Goal: Information Seeking & Learning: Compare options

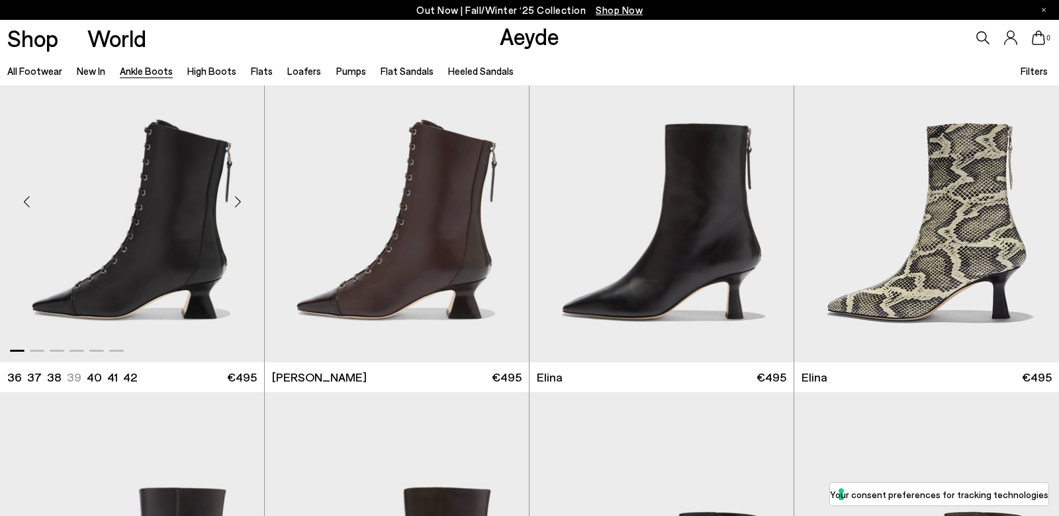
scroll to position [56, 0]
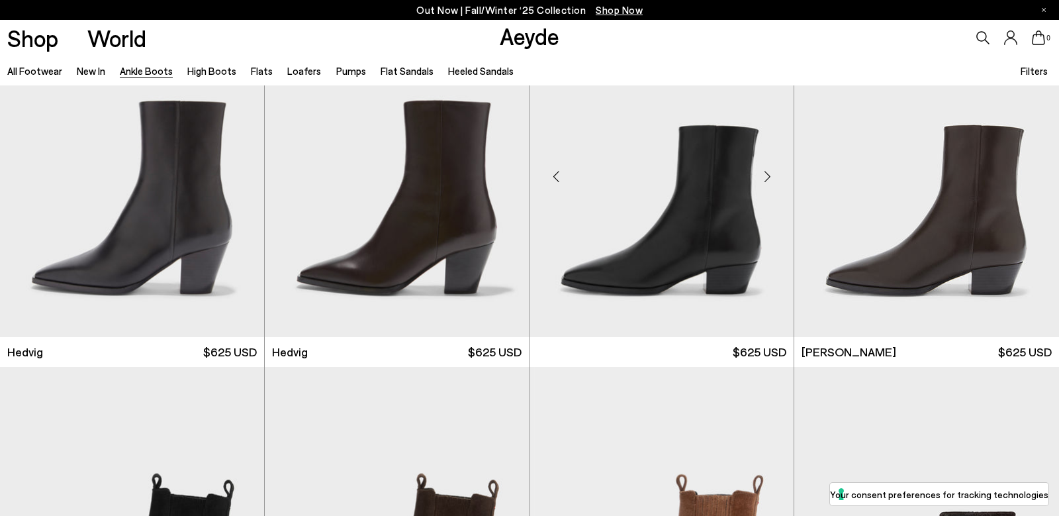
scroll to position [446, 1]
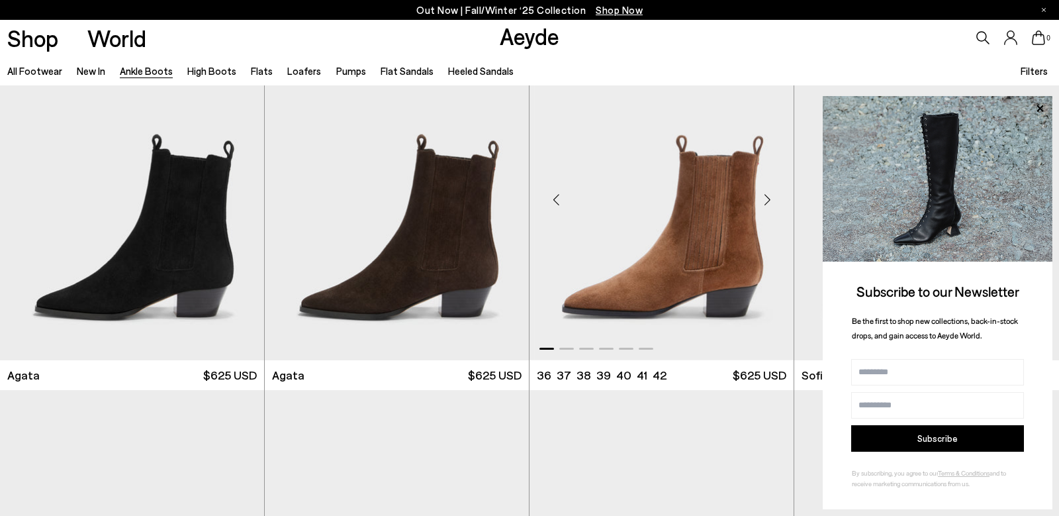
scroll to position [781, 0]
click at [1040, 105] on icon at bounding box center [1039, 108] width 17 height 17
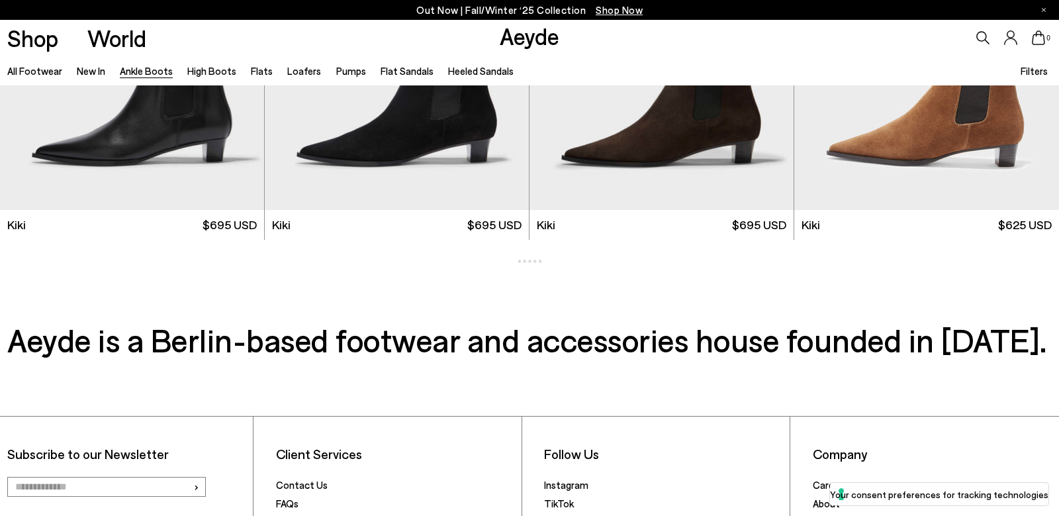
scroll to position [2017, 1]
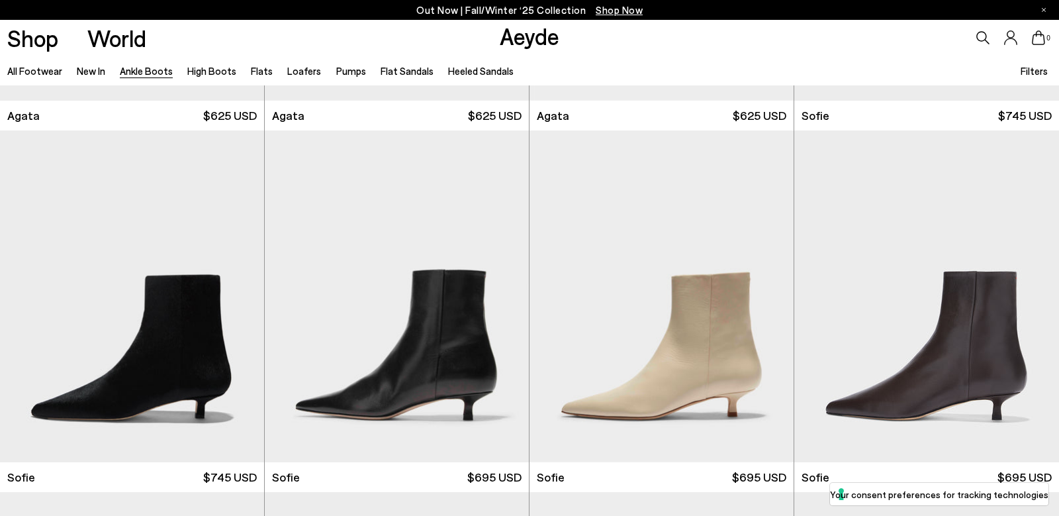
scroll to position [1041, 1]
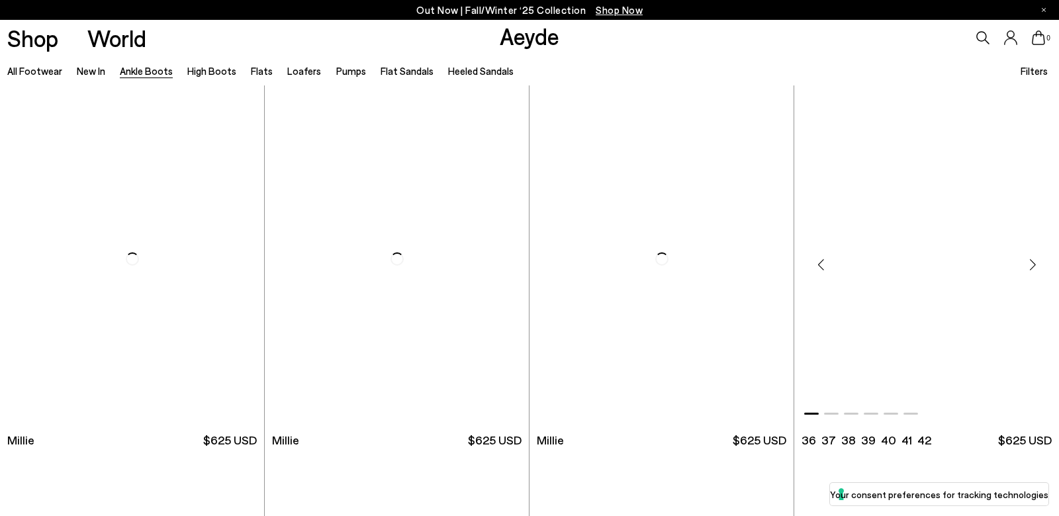
scroll to position [2887, 1]
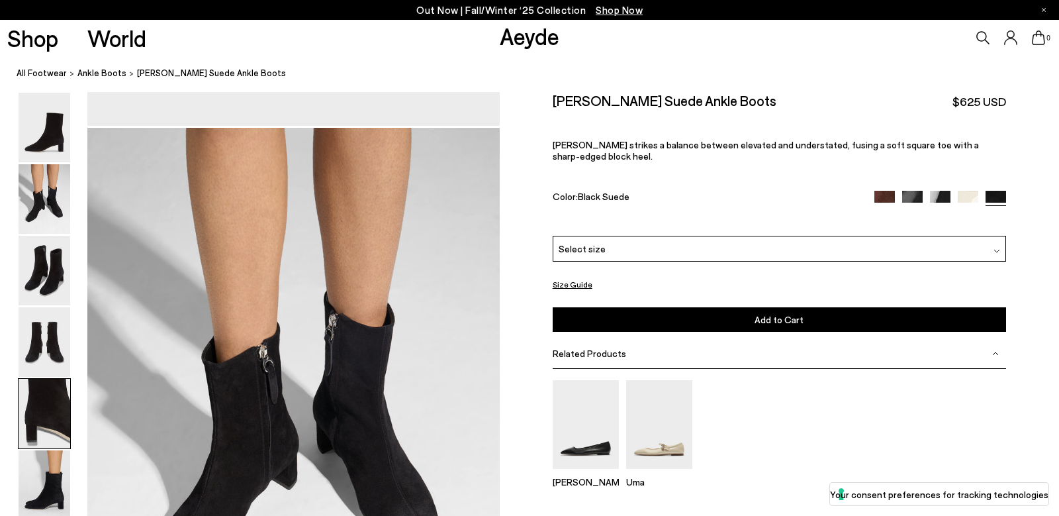
scroll to position [470, 0]
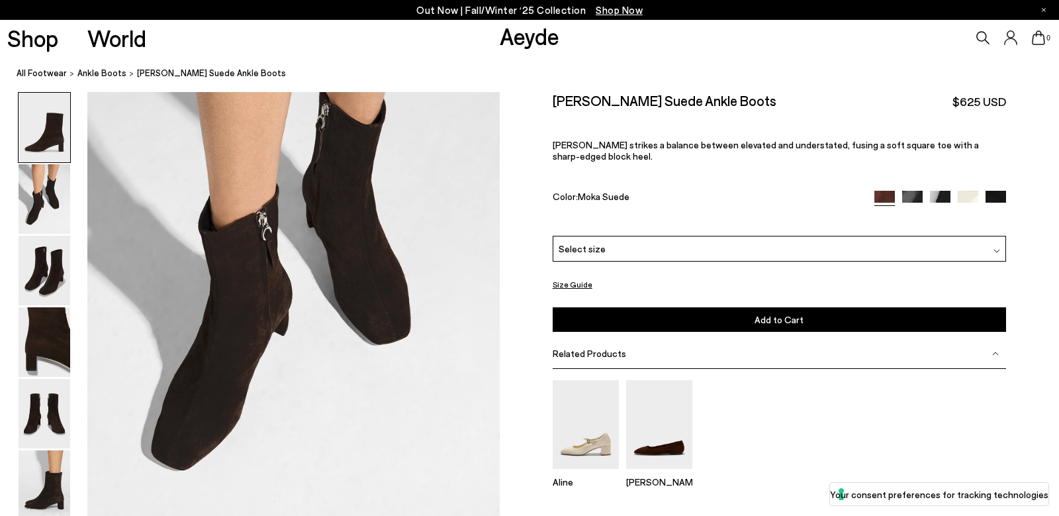
scroll to position [716, 0]
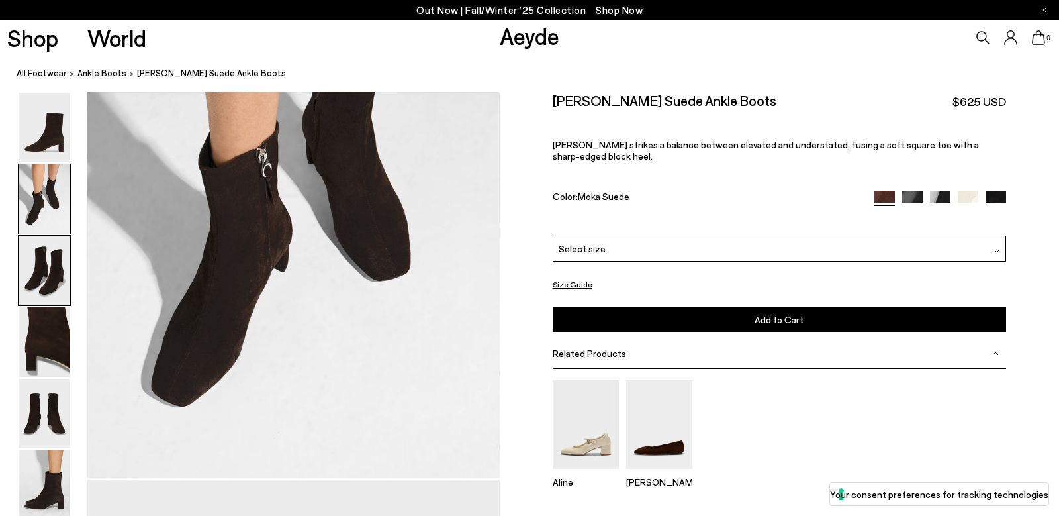
click at [49, 275] on img at bounding box center [45, 271] width 52 height 70
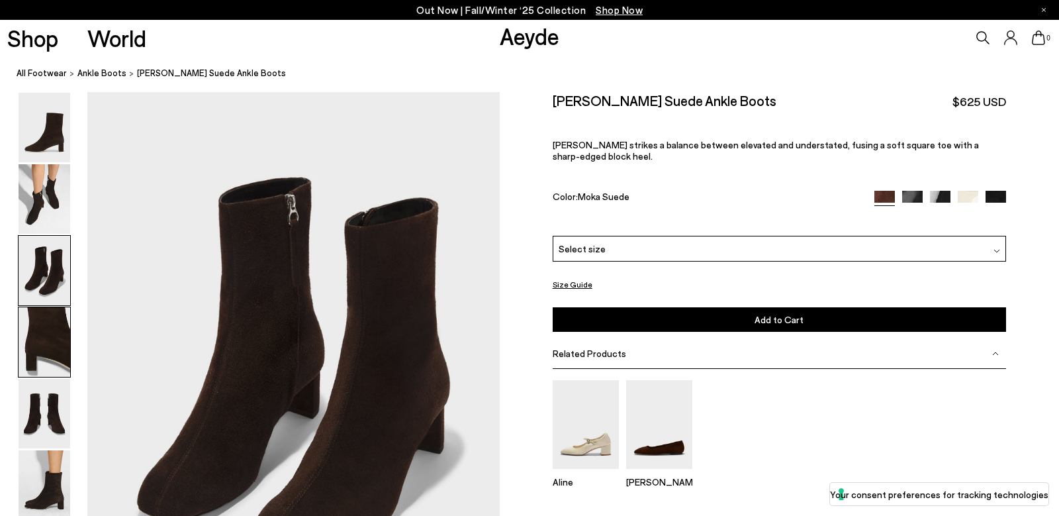
click at [52, 325] on img at bounding box center [45, 342] width 52 height 70
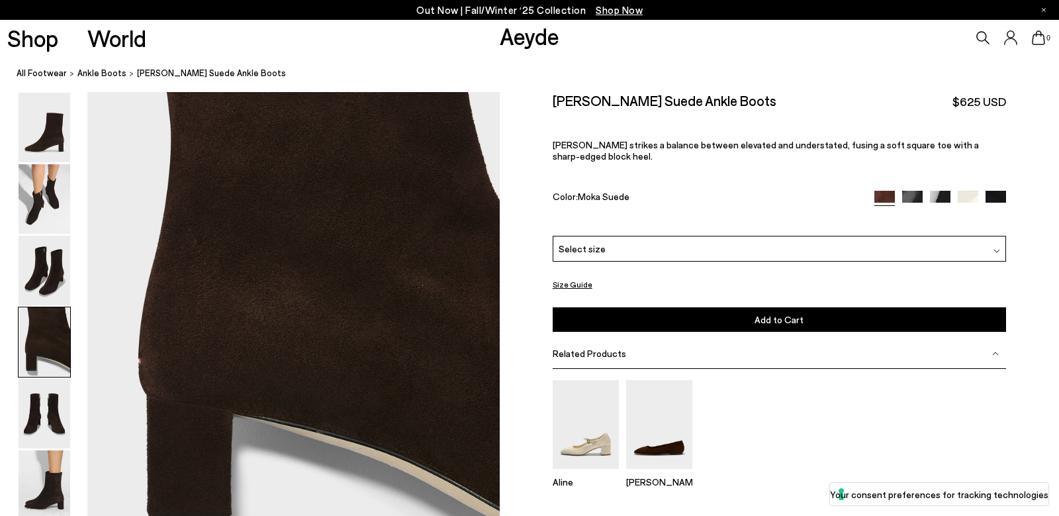
scroll to position [1718, 1]
click at [54, 405] on img at bounding box center [45, 414] width 52 height 70
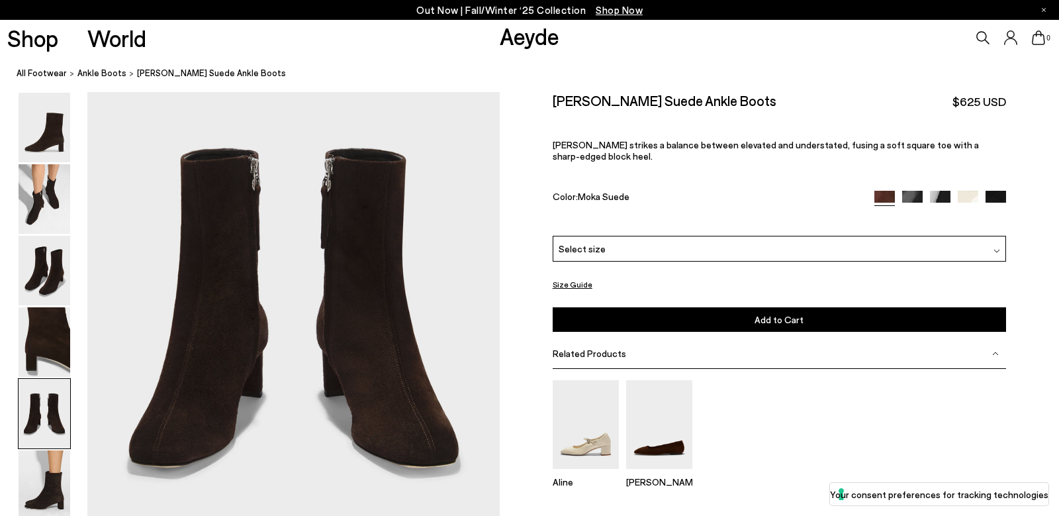
scroll to position [2270, 0]
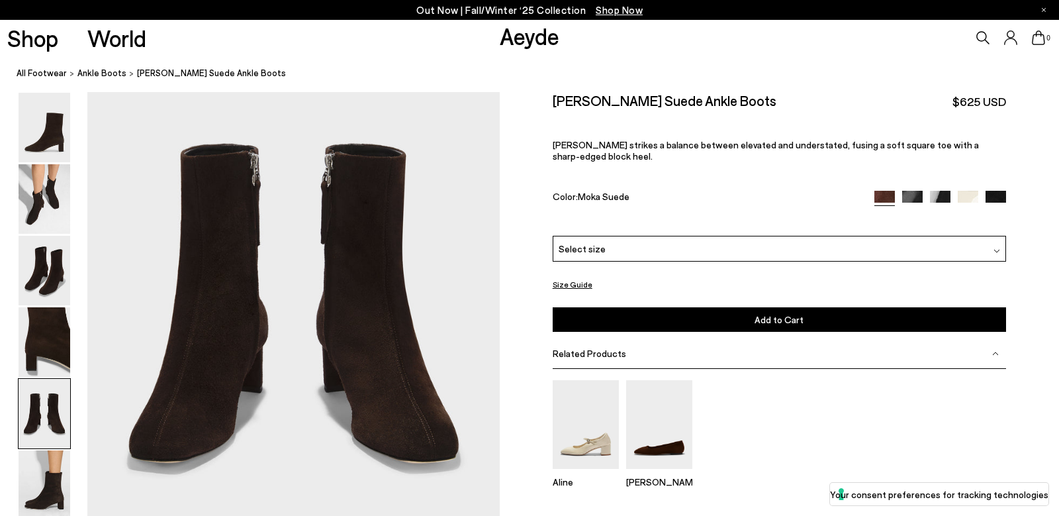
click at [909, 191] on img at bounding box center [912, 201] width 21 height 21
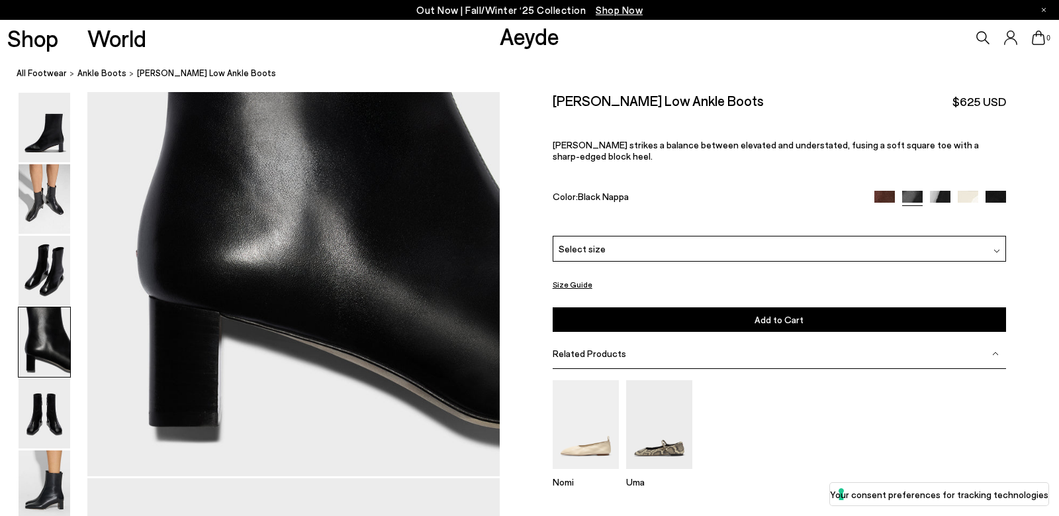
scroll to position [1669, 0]
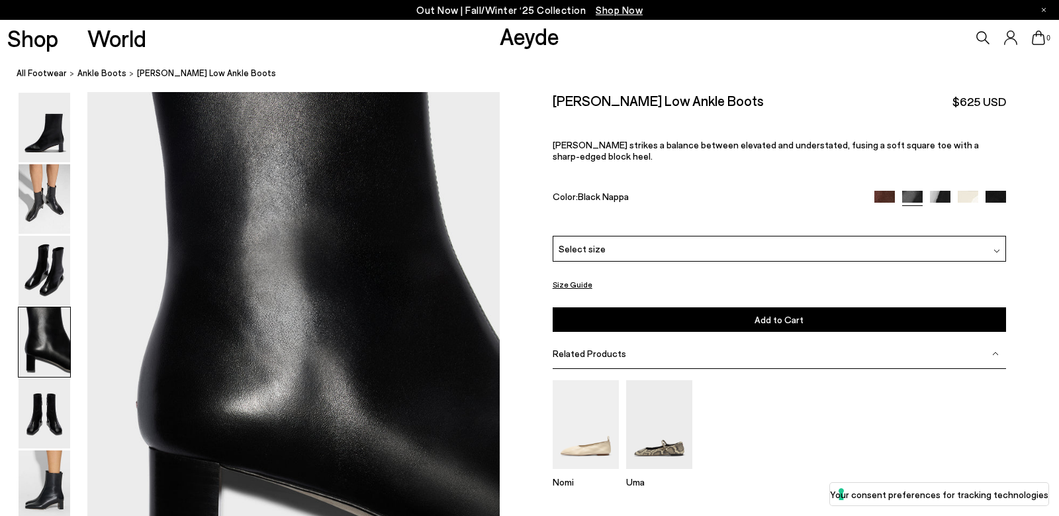
click at [945, 191] on img at bounding box center [940, 201] width 21 height 21
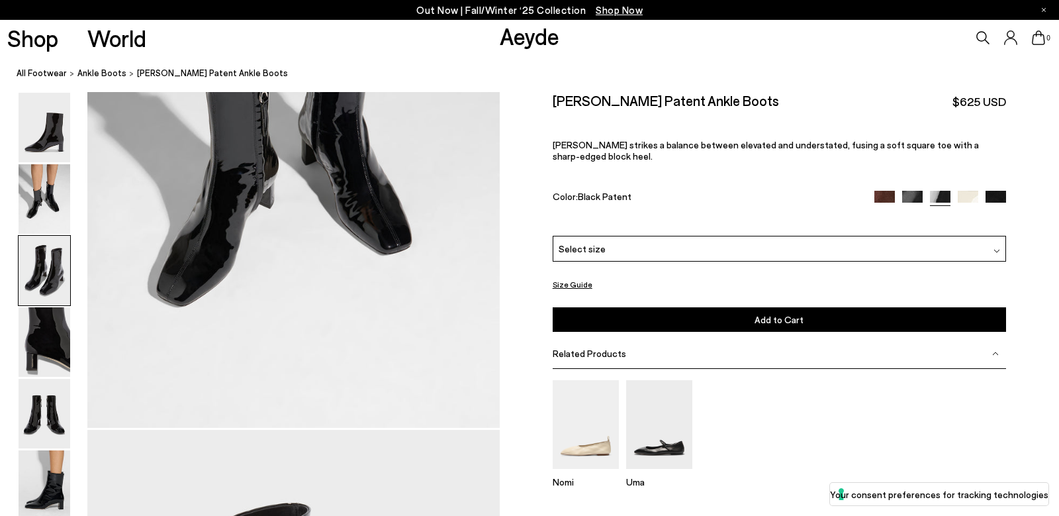
scroll to position [543, 0]
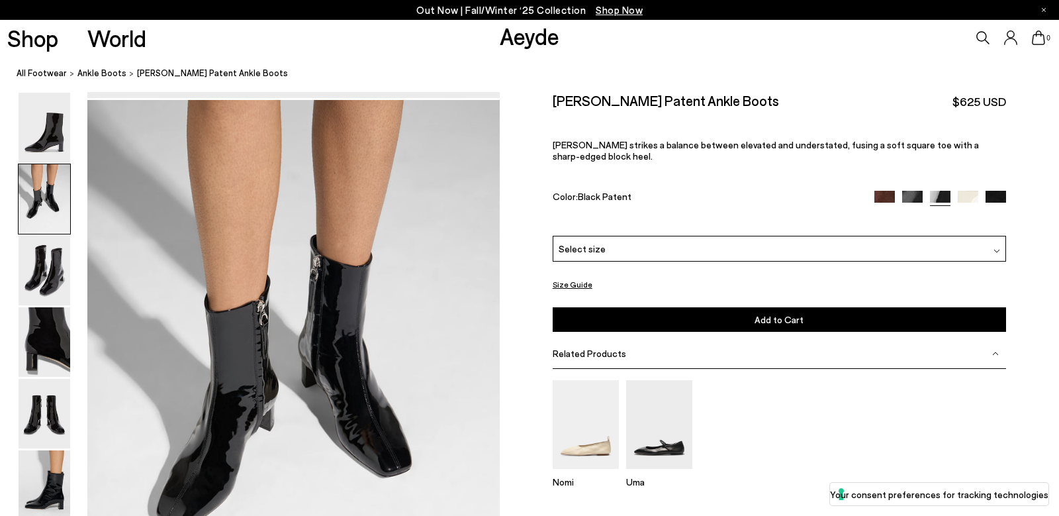
click at [969, 191] on img at bounding box center [968, 201] width 21 height 21
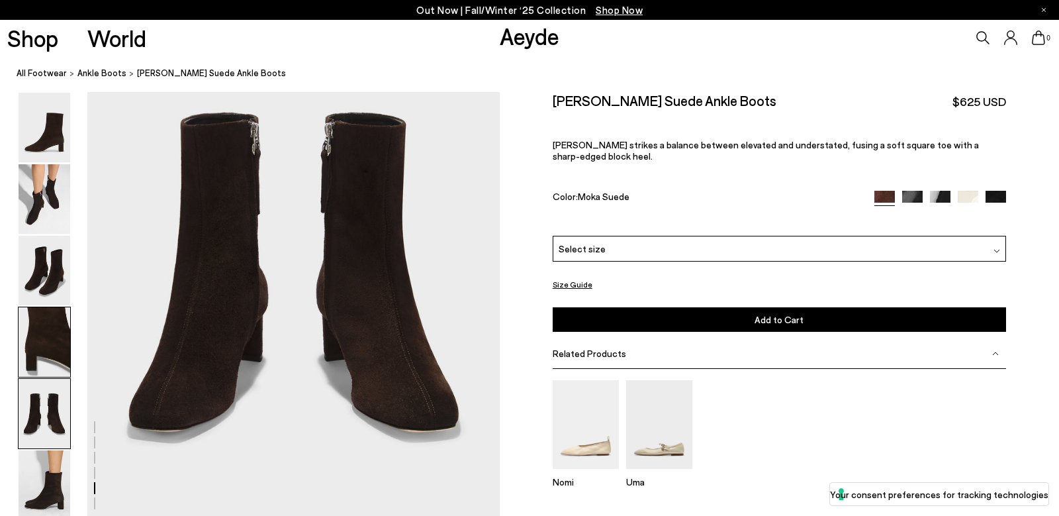
scroll to position [2317, 0]
